Goal: Task Accomplishment & Management: Manage account settings

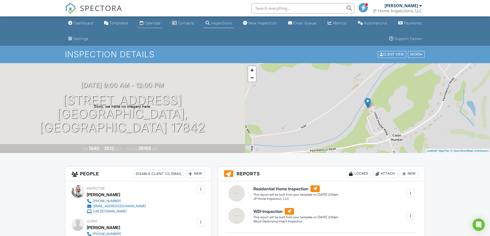
click at [147, 23] on div "Calendar" at bounding box center [153, 23] width 16 height 4
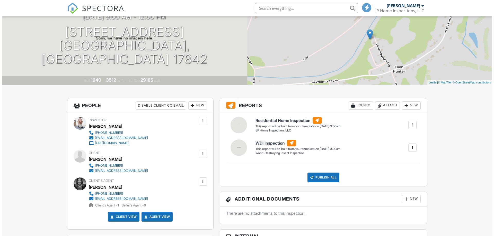
scroll to position [209, 0]
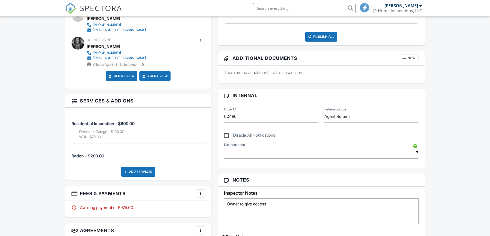
click at [490, 128] on html "SPECTORA Jamie Paul JP Home Inspections, LLC Role: Inspector Change Role Dashbo…" at bounding box center [245, 168] width 490 height 755
click at [72, 102] on div at bounding box center [74, 100] width 5 height 5
click at [200, 192] on div at bounding box center [200, 193] width 5 height 5
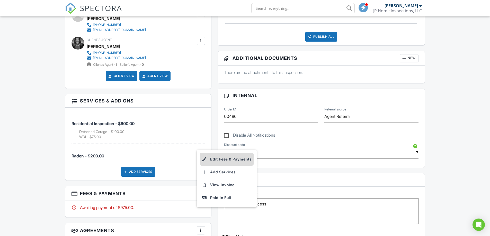
click at [224, 159] on li "Edit Fees & Payments" at bounding box center [227, 159] width 54 height 13
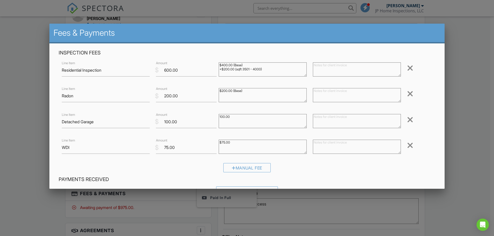
click at [407, 95] on div at bounding box center [410, 94] width 6 height 8
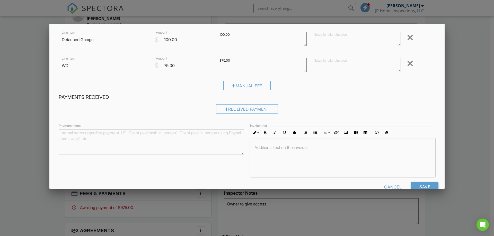
scroll to position [69, 0]
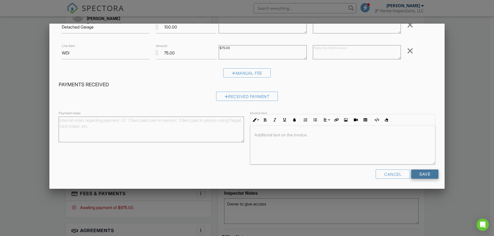
click at [426, 175] on input "Save" at bounding box center [424, 174] width 27 height 9
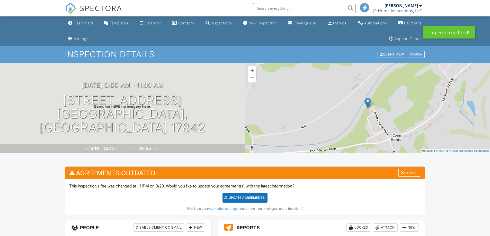
click at [235, 197] on div "Update Agreements" at bounding box center [244, 198] width 45 height 10
